Goal: Information Seeking & Learning: Learn about a topic

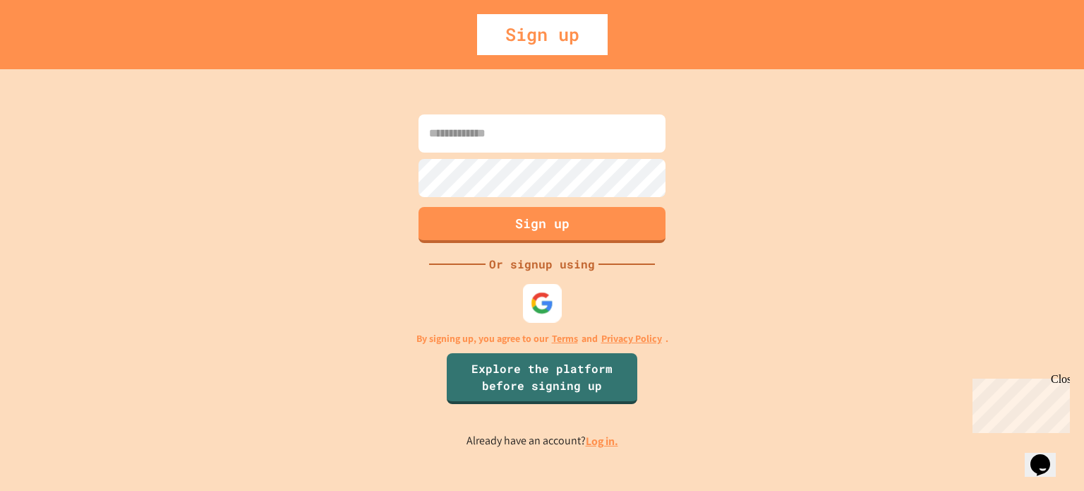
click at [523, 311] on div at bounding box center [542, 302] width 39 height 39
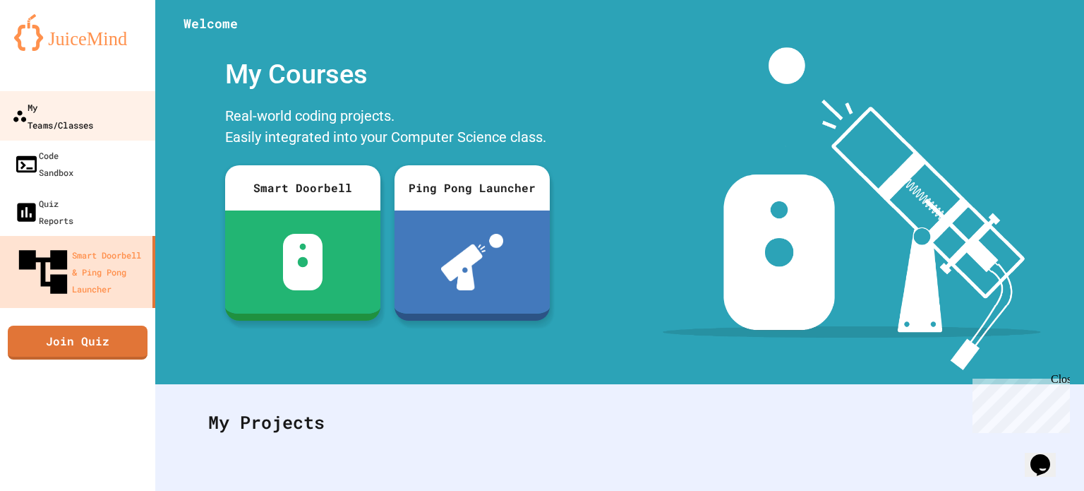
click at [93, 109] on div "My Teams/Classes" at bounding box center [52, 115] width 81 height 35
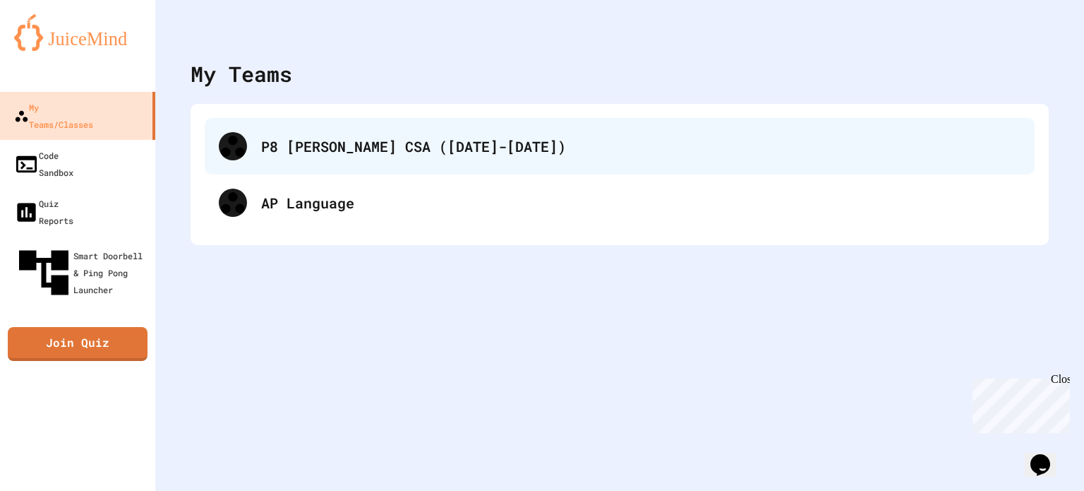
click at [358, 157] on div "P8 [PERSON_NAME] CSA ([DATE]-[DATE])" at bounding box center [620, 146] width 830 height 56
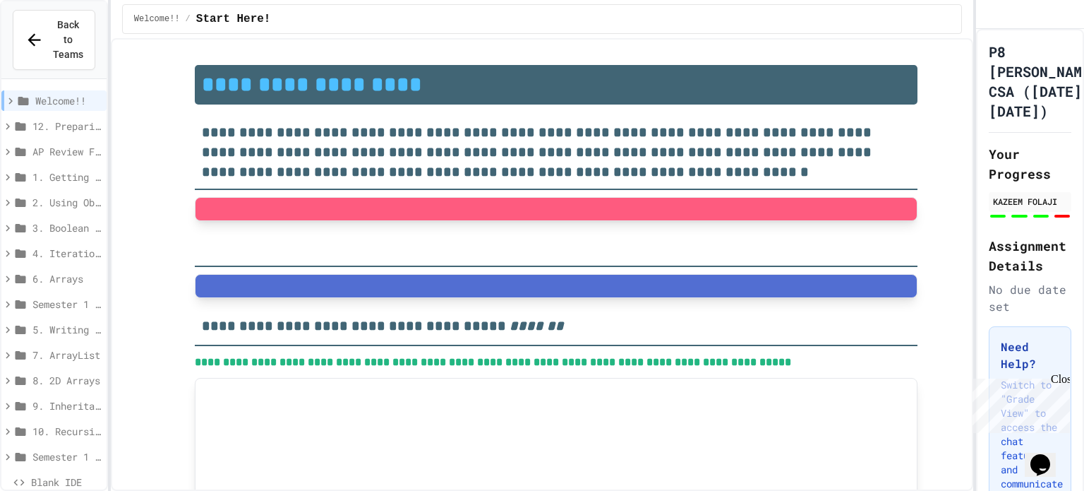
type input "**********"
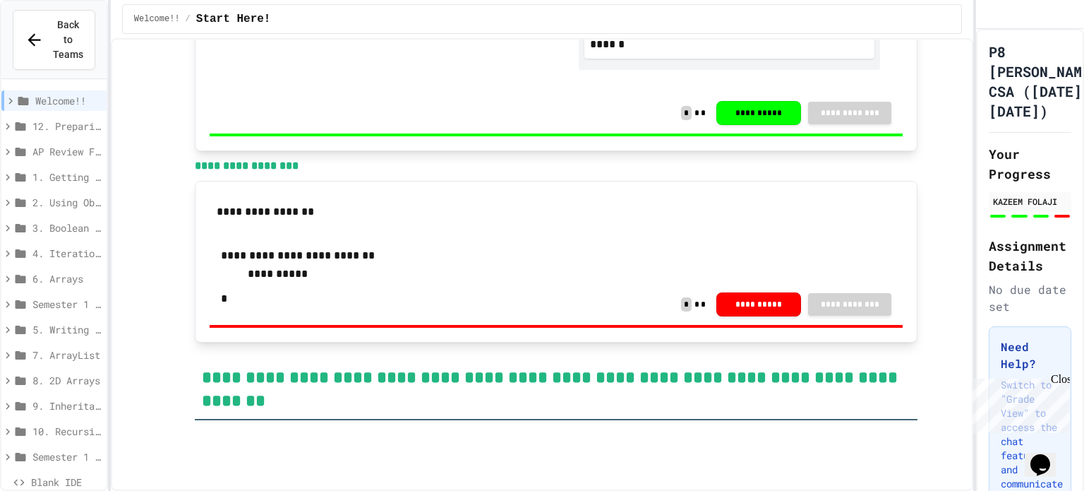
scroll to position [3, 0]
click at [52, 395] on span "9. Inheritance" at bounding box center [66, 402] width 68 height 15
click at [53, 421] on span "9.1 Day 1 Inheritance" at bounding box center [70, 428] width 61 height 15
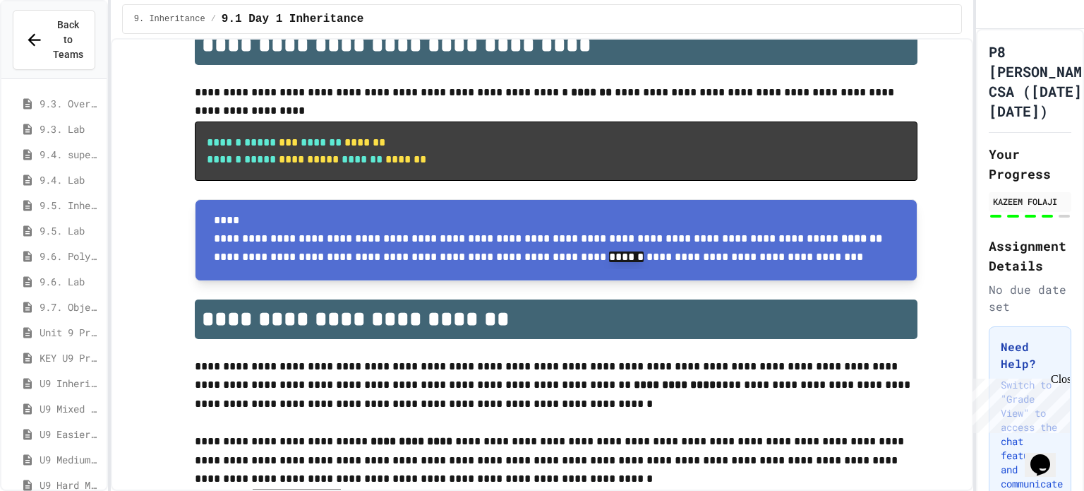
scroll to position [454, 0]
click at [54, 226] on div "9.5. Lab" at bounding box center [53, 233] width 105 height 25
click at [60, 224] on span "9.5. Lab" at bounding box center [70, 231] width 61 height 15
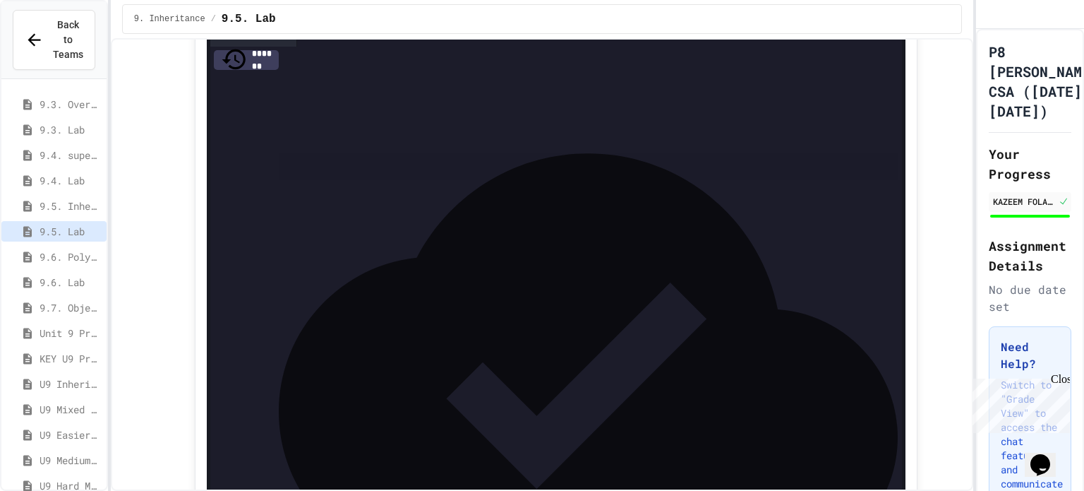
scroll to position [536, 0]
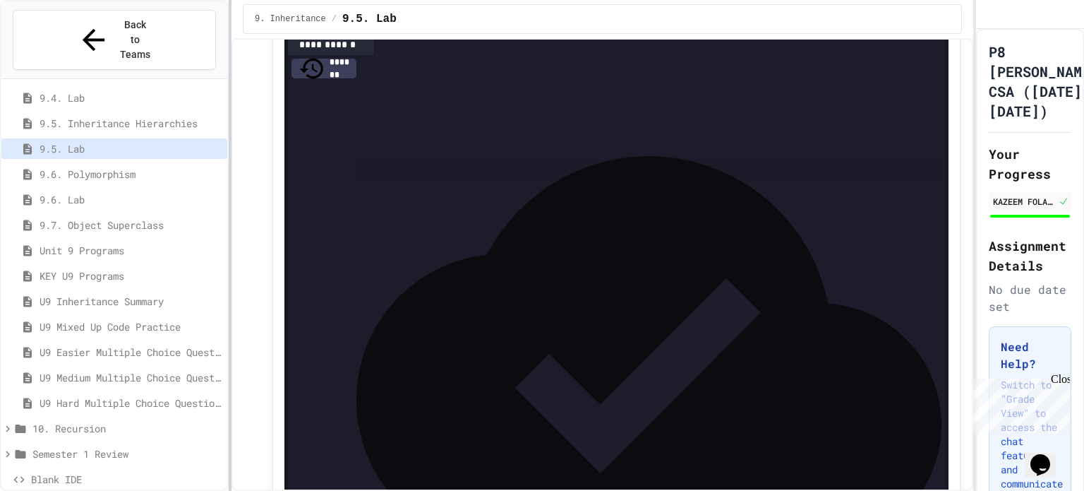
click at [232, 402] on div at bounding box center [230, 245] width 3 height 491
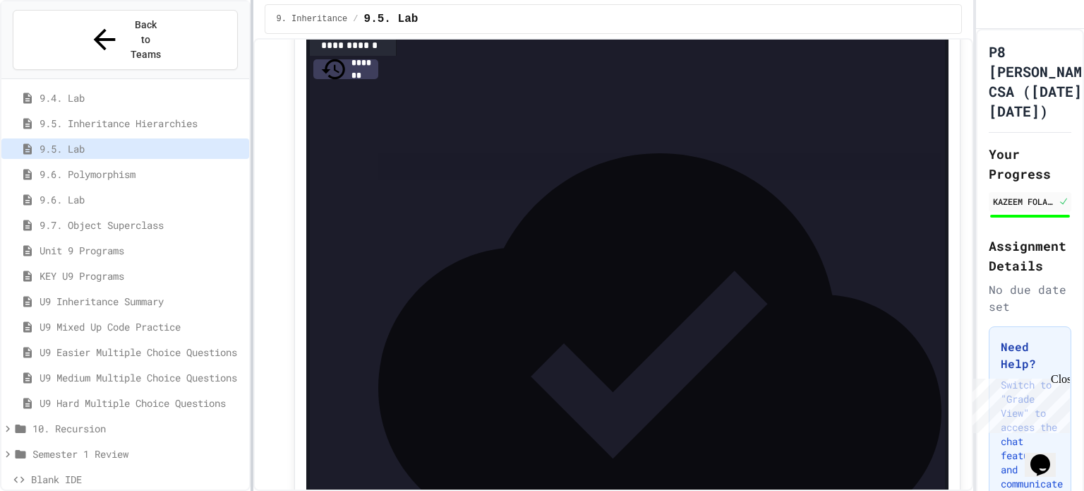
scroll to position [1223, 0]
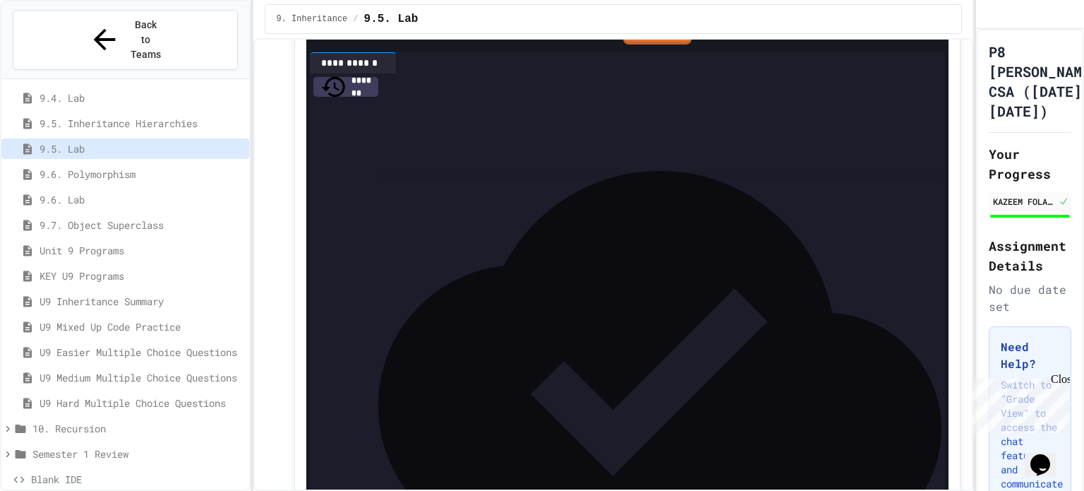
click at [8, 448] on icon at bounding box center [7, 454] width 13 height 13
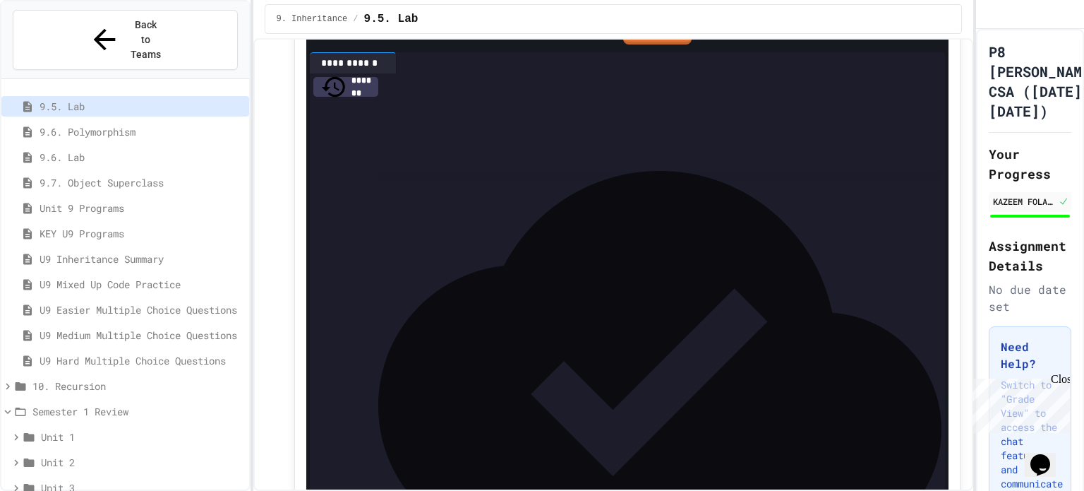
scroll to position [664, 0]
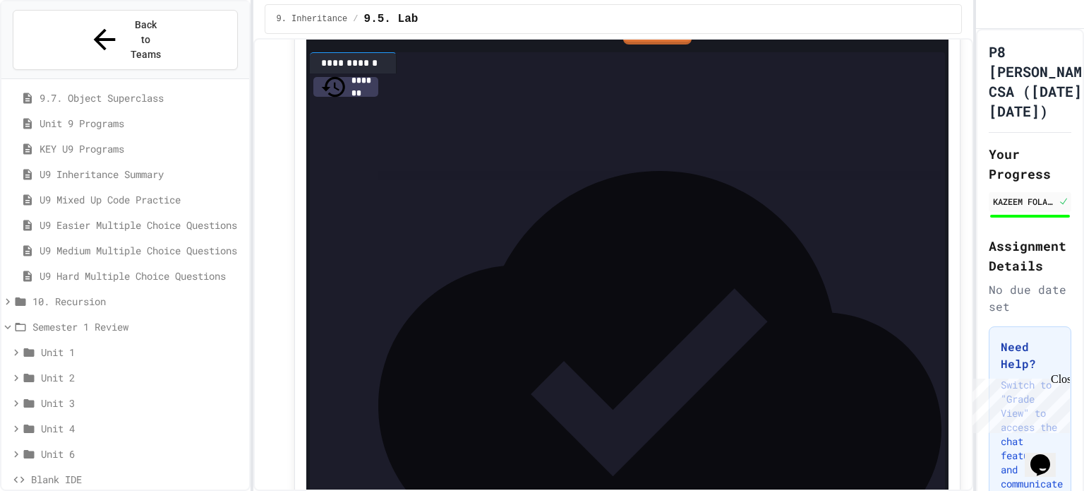
click at [11, 346] on icon at bounding box center [16, 352] width 13 height 13
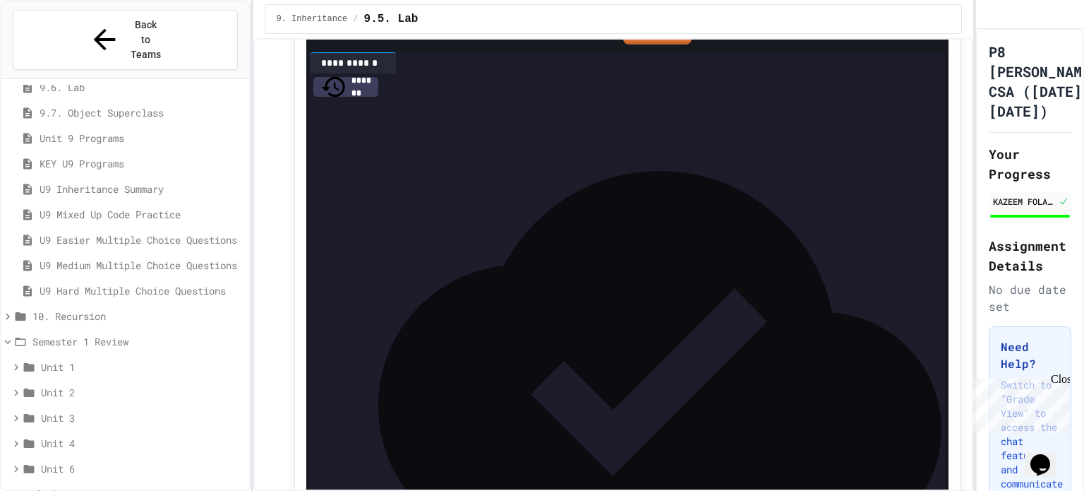
click at [23, 382] on div "Unit 2" at bounding box center [125, 394] width 248 height 25
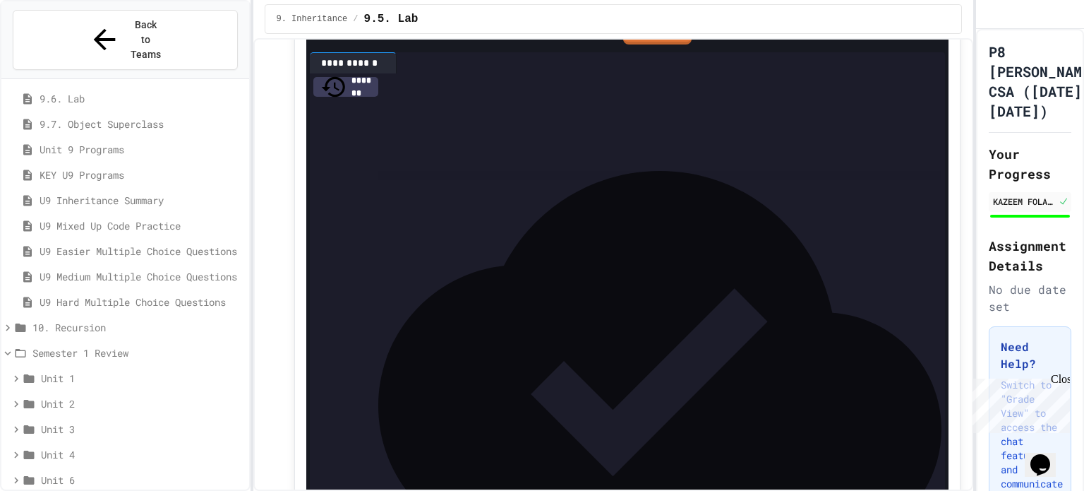
click at [18, 397] on icon at bounding box center [16, 403] width 13 height 13
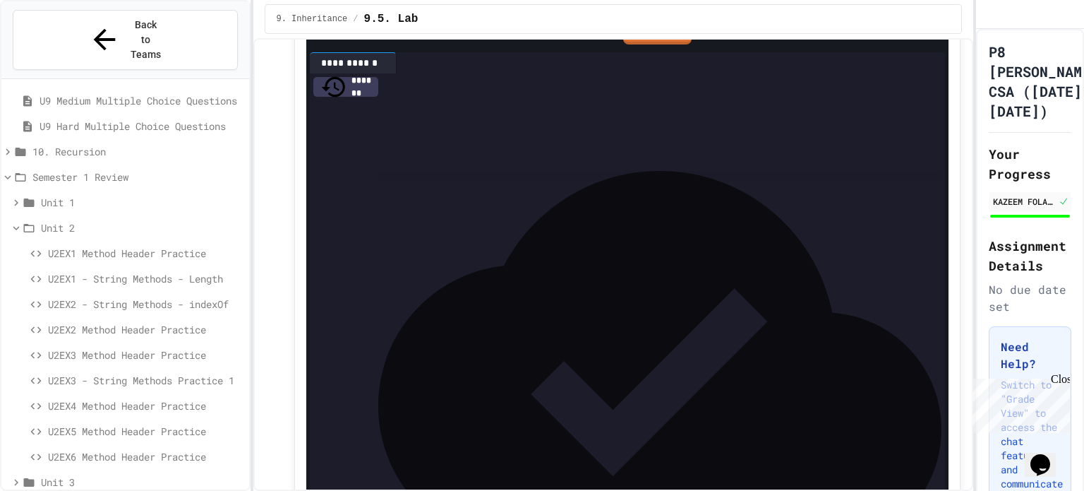
scroll to position [814, 0]
click at [126, 245] on span "U2EX1 Method Header Practice" at bounding box center [146, 252] width 196 height 15
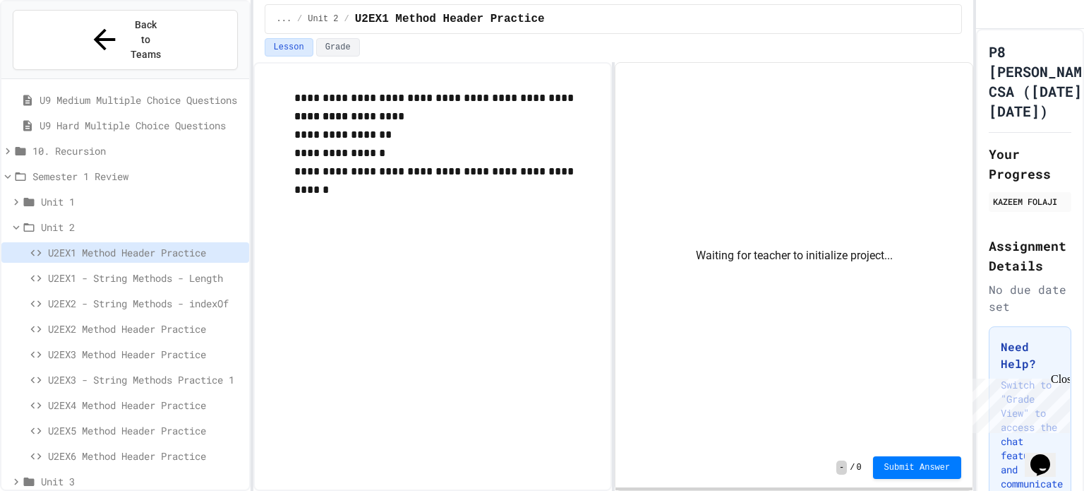
click at [152, 372] on span "U2EX3 - String Methods Practice 1" at bounding box center [146, 379] width 196 height 15
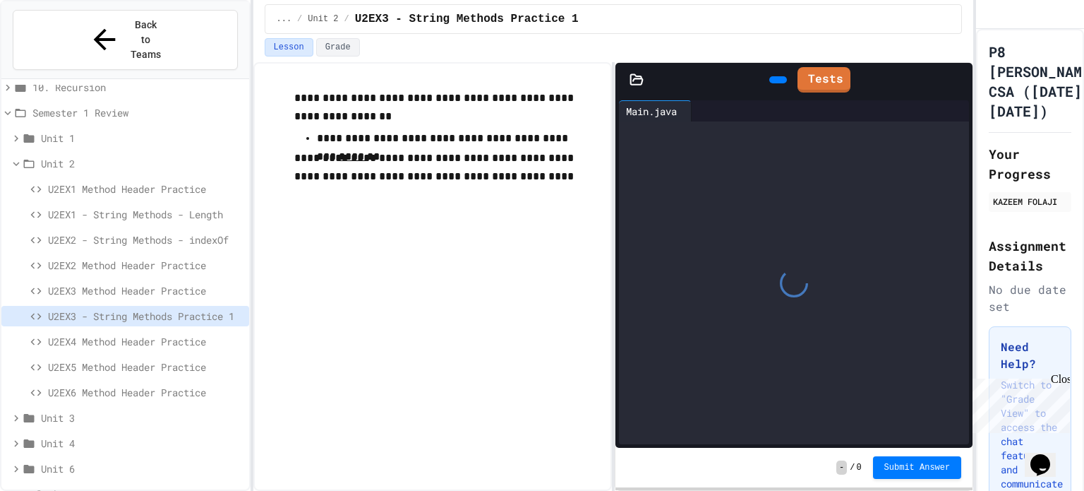
scroll to position [877, 0]
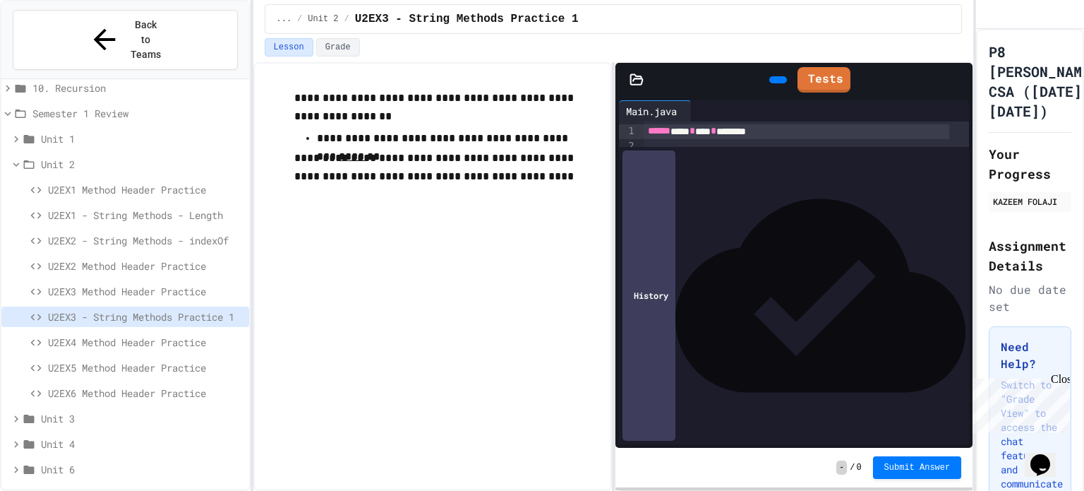
click at [14, 438] on icon at bounding box center [16, 444] width 13 height 13
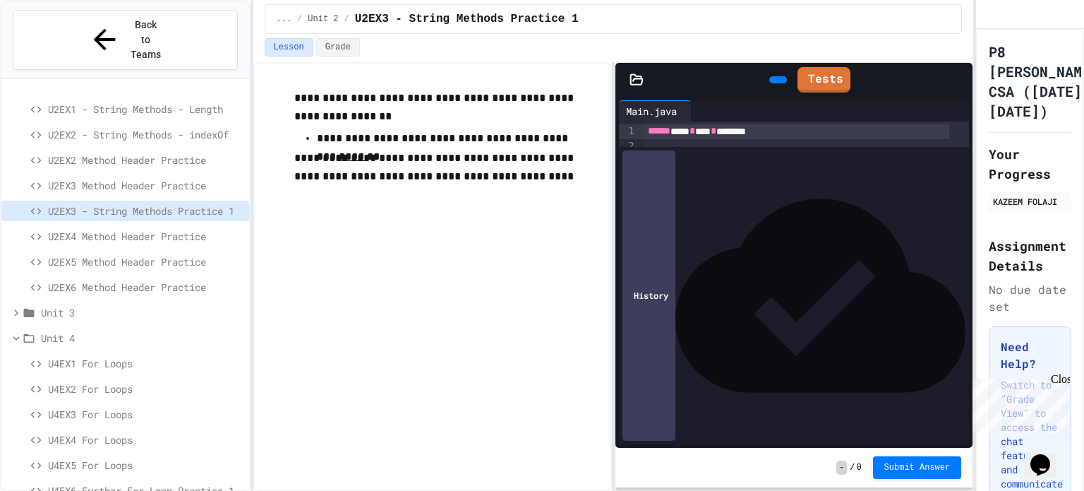
scroll to position [1030, 0]
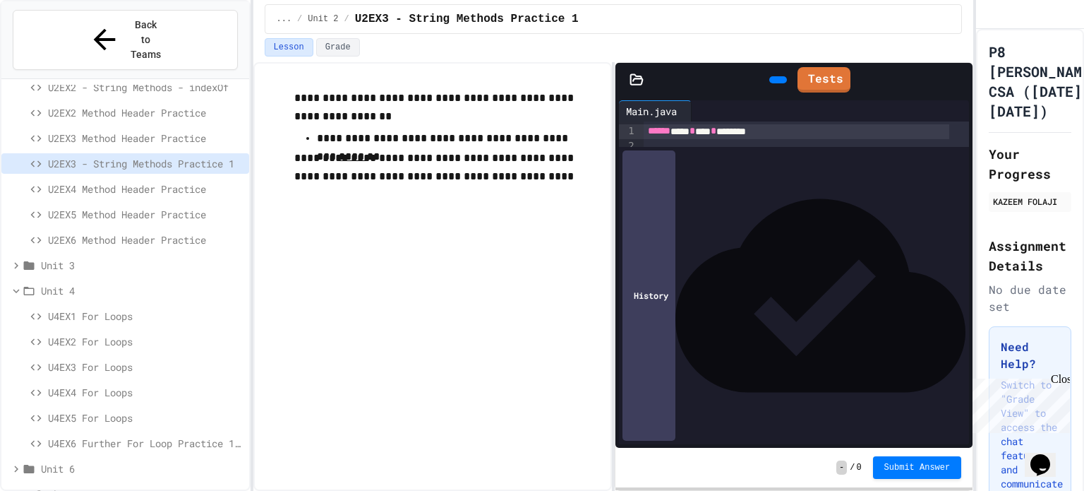
click at [15, 462] on icon at bounding box center [16, 468] width 13 height 13
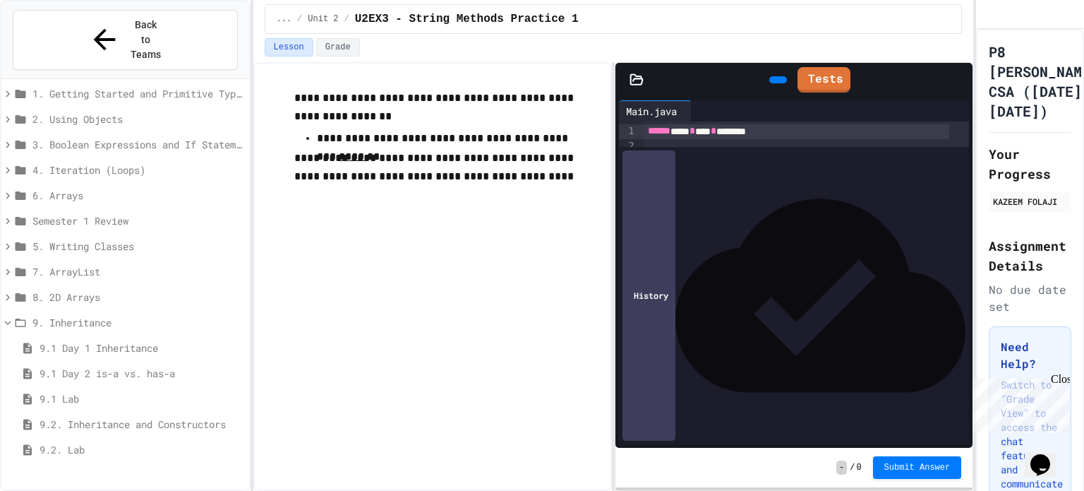
scroll to position [0, 0]
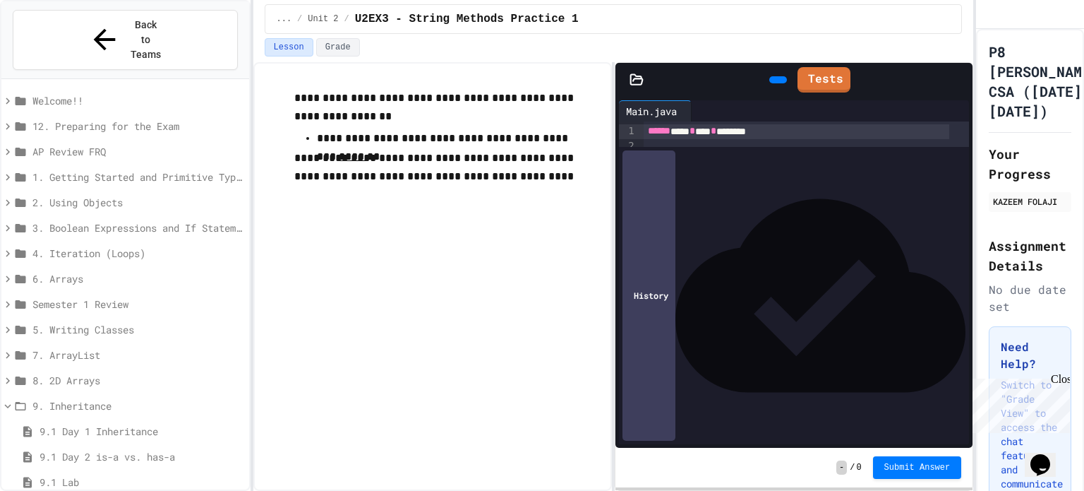
click at [0, 376] on div "Back to Teams Welcome!! 12. Preparing for the Exam AP Review FRQ 1. Getting Sta…" at bounding box center [125, 245] width 251 height 491
click at [10, 404] on icon at bounding box center [8, 406] width 6 height 4
click at [11, 323] on icon at bounding box center [7, 329] width 13 height 13
click at [107, 398] on span "5.2. Writing Constructors" at bounding box center [142, 405] width 204 height 15
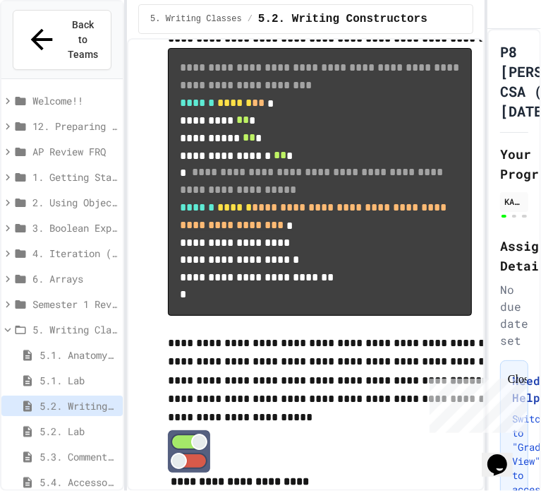
scroll to position [1173, 0]
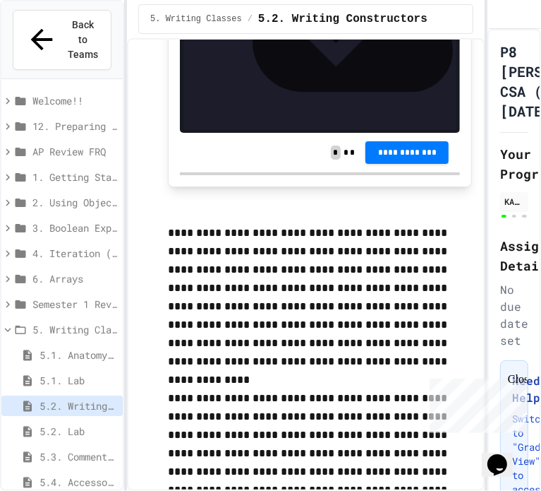
scroll to position [342, 0]
click at [68, 424] on span "5.2. Lab" at bounding box center [79, 431] width 78 height 15
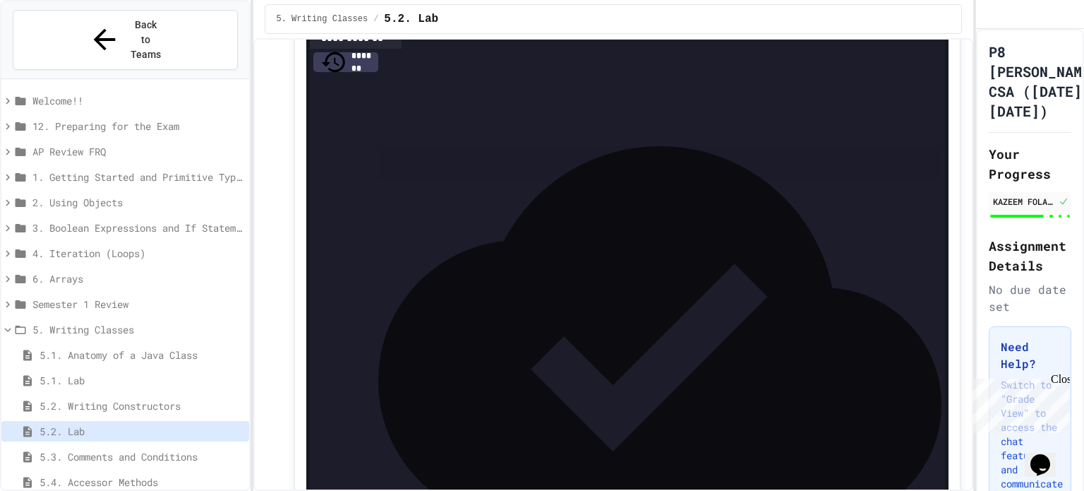
scroll to position [373, 0]
